Goal: Find specific page/section

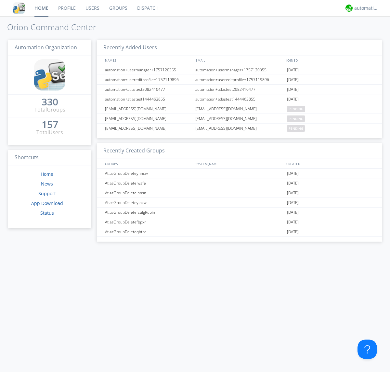
click at [118, 8] on link "Groups" at bounding box center [118, 8] width 28 height 16
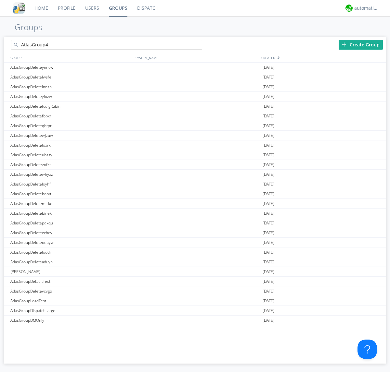
type input "AtlasGroup4"
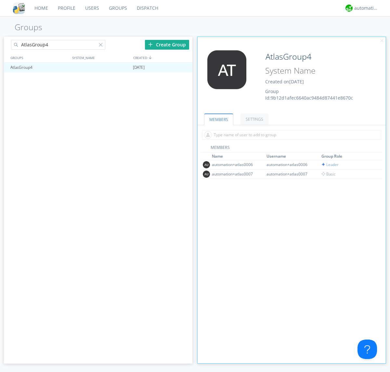
click at [253, 119] on link "SETTINGS" at bounding box center [254, 119] width 28 height 11
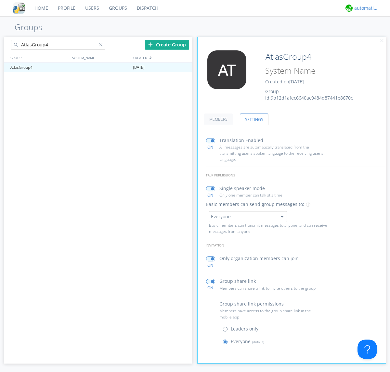
click at [364, 8] on div "automation+atlas" at bounding box center [366, 8] width 24 height 6
